Goal: Find specific page/section: Find specific page/section

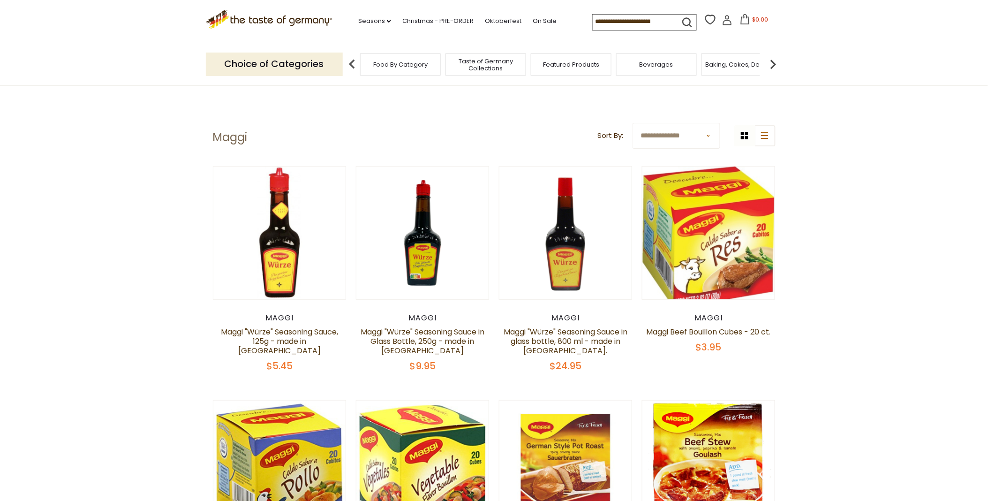
click at [773, 64] on img at bounding box center [773, 64] width 19 height 19
click at [780, 64] on img at bounding box center [773, 64] width 19 height 19
click at [775, 69] on img at bounding box center [773, 64] width 19 height 19
click at [775, 65] on img at bounding box center [773, 64] width 19 height 19
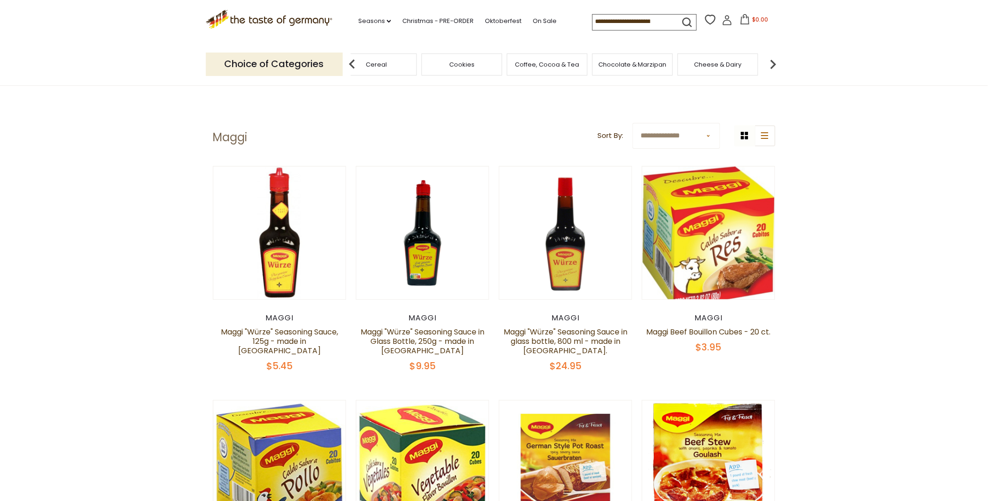
click at [775, 65] on img at bounding box center [773, 64] width 19 height 19
click at [777, 65] on img at bounding box center [773, 64] width 19 height 19
click at [782, 64] on img at bounding box center [773, 64] width 19 height 19
click at [738, 64] on span "Pickled Vegetables" at bounding box center [734, 64] width 60 height 7
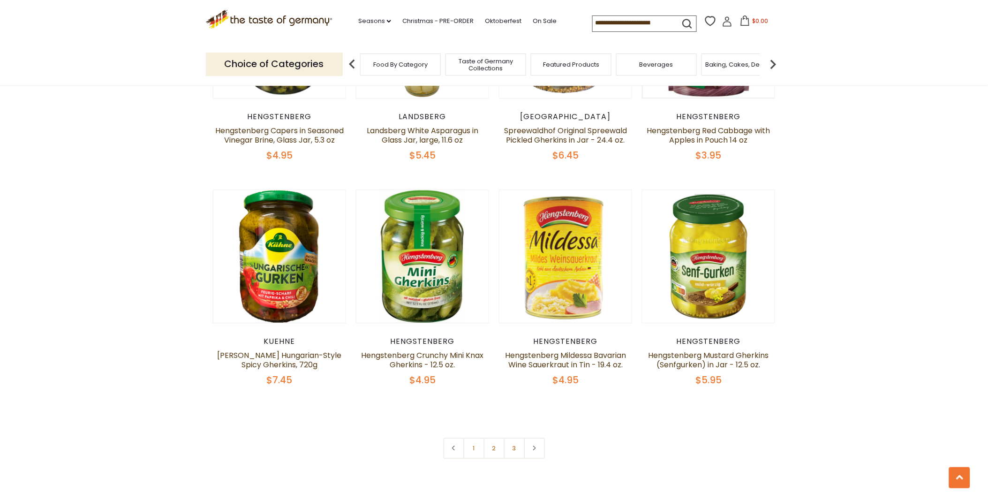
scroll to position [2085, 0]
